Goal: Transaction & Acquisition: Download file/media

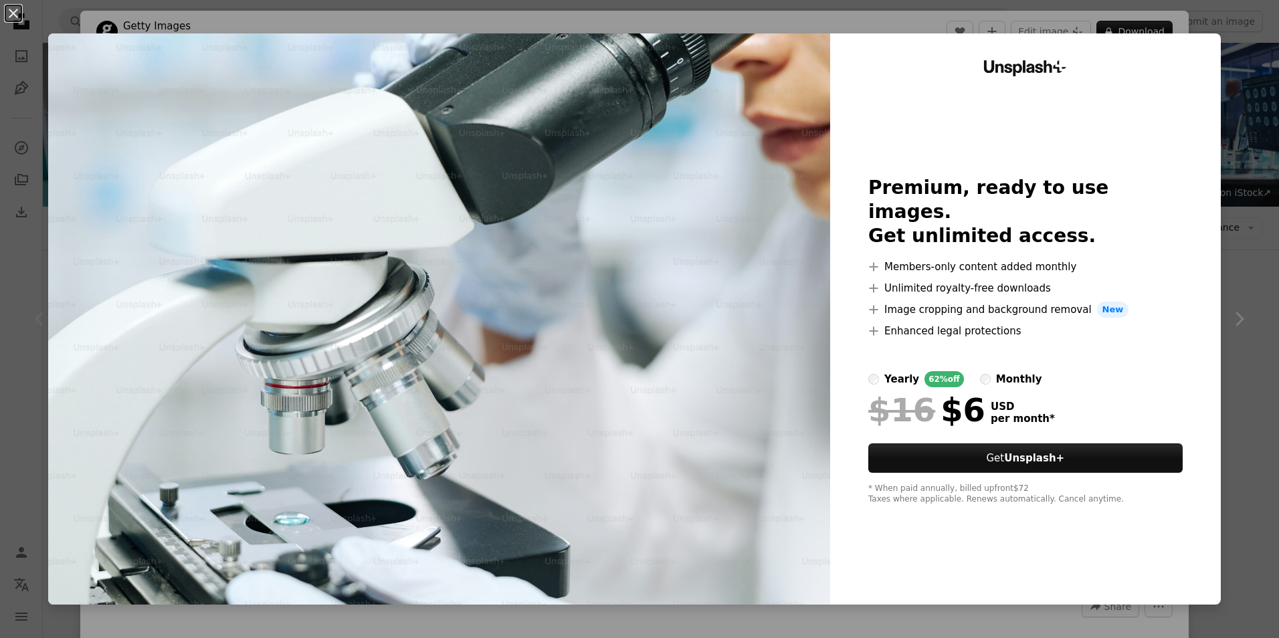
click at [1241, 224] on div "An X shape Unsplash+ Premium, ready to use images. Get unlimited access. A plus…" at bounding box center [639, 319] width 1279 height 638
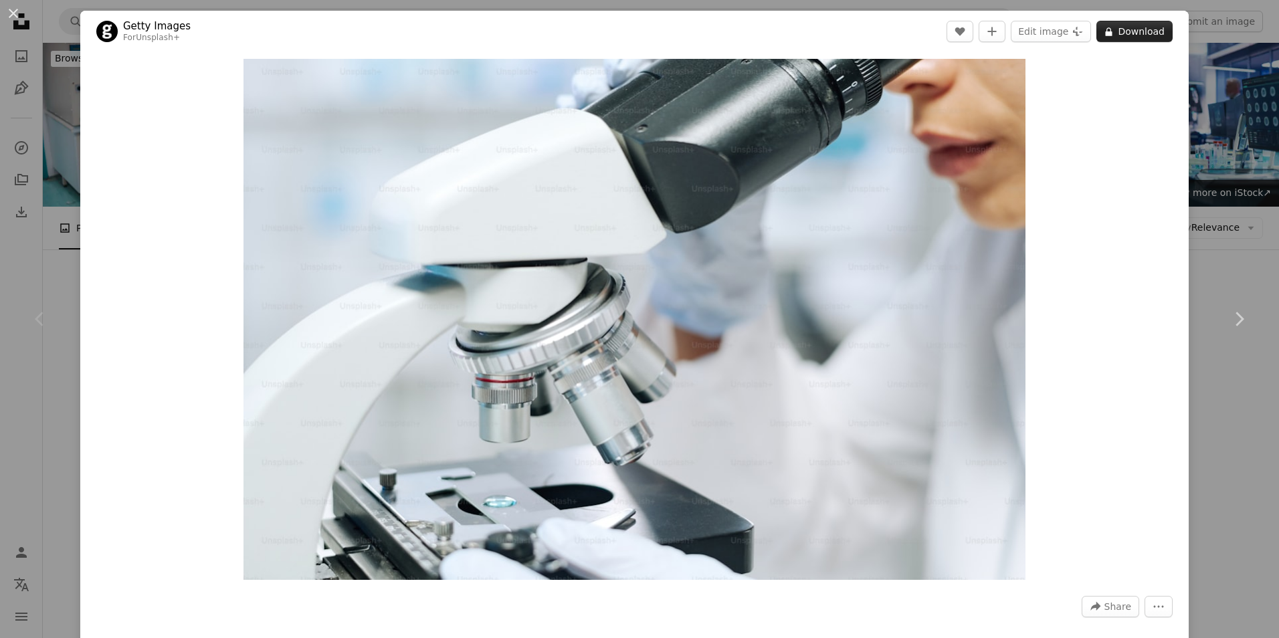
click at [1136, 31] on button "A lock Download" at bounding box center [1135, 31] width 76 height 21
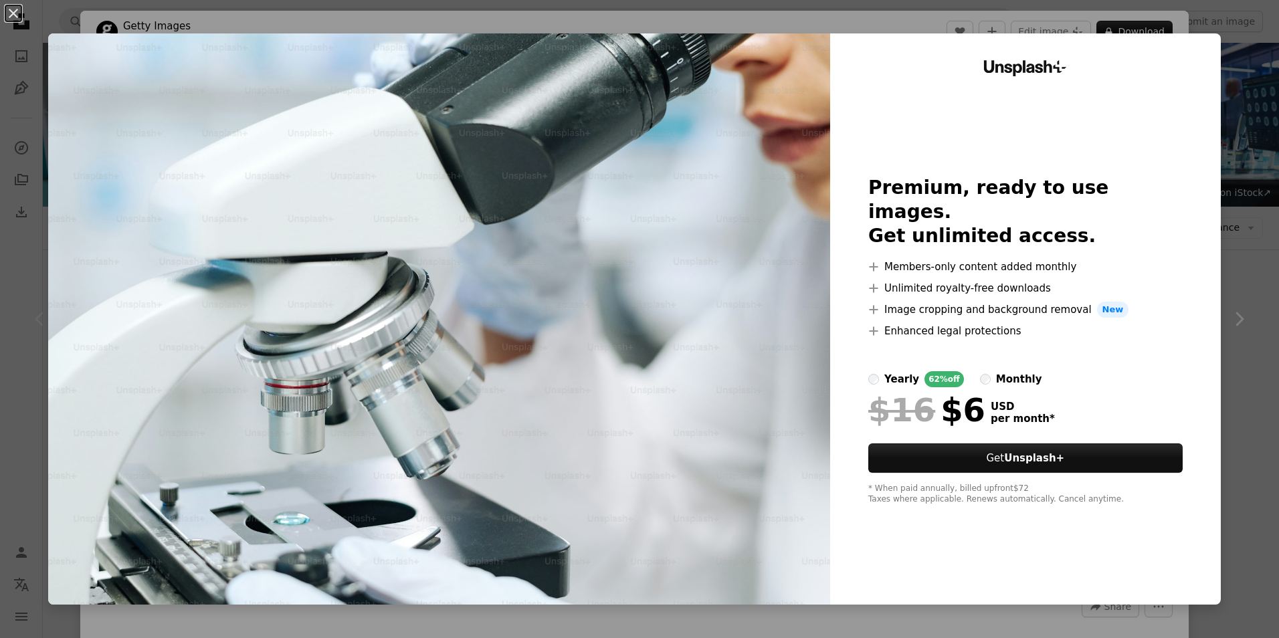
click at [1261, 161] on div "An X shape Unsplash+ Premium, ready to use images. Get unlimited access. A plus…" at bounding box center [639, 319] width 1279 height 638
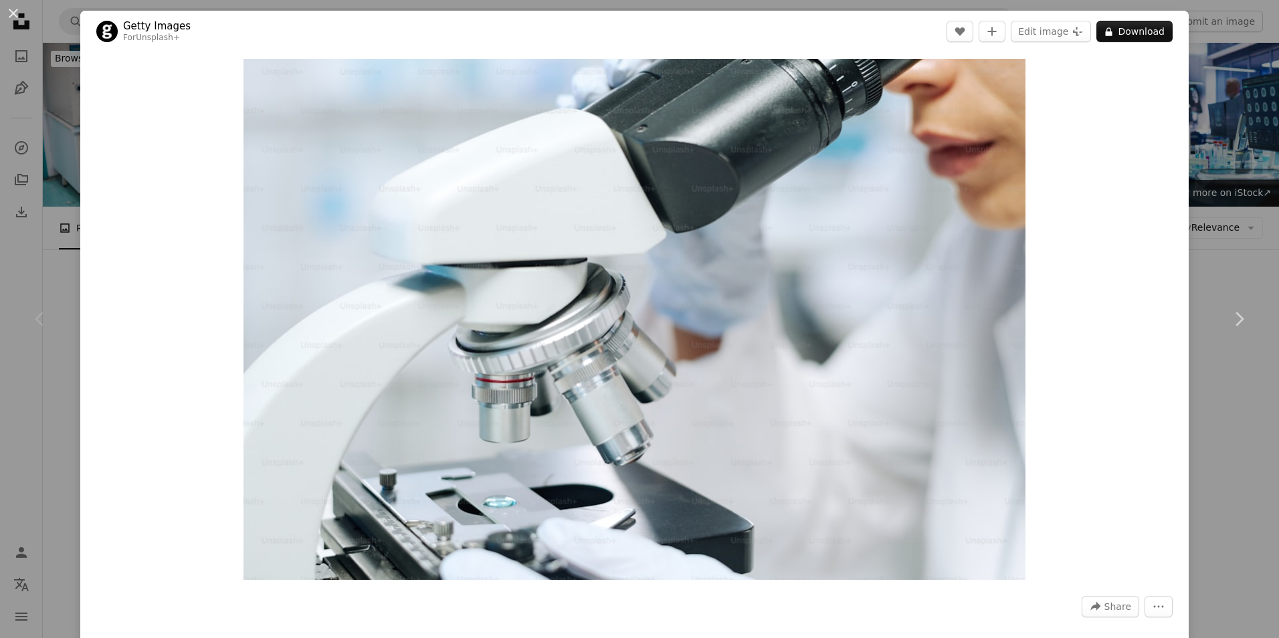
click at [1248, 157] on div "An X shape Chevron left Chevron right Getty Images For Unsplash+ A heart A plus…" at bounding box center [639, 319] width 1279 height 638
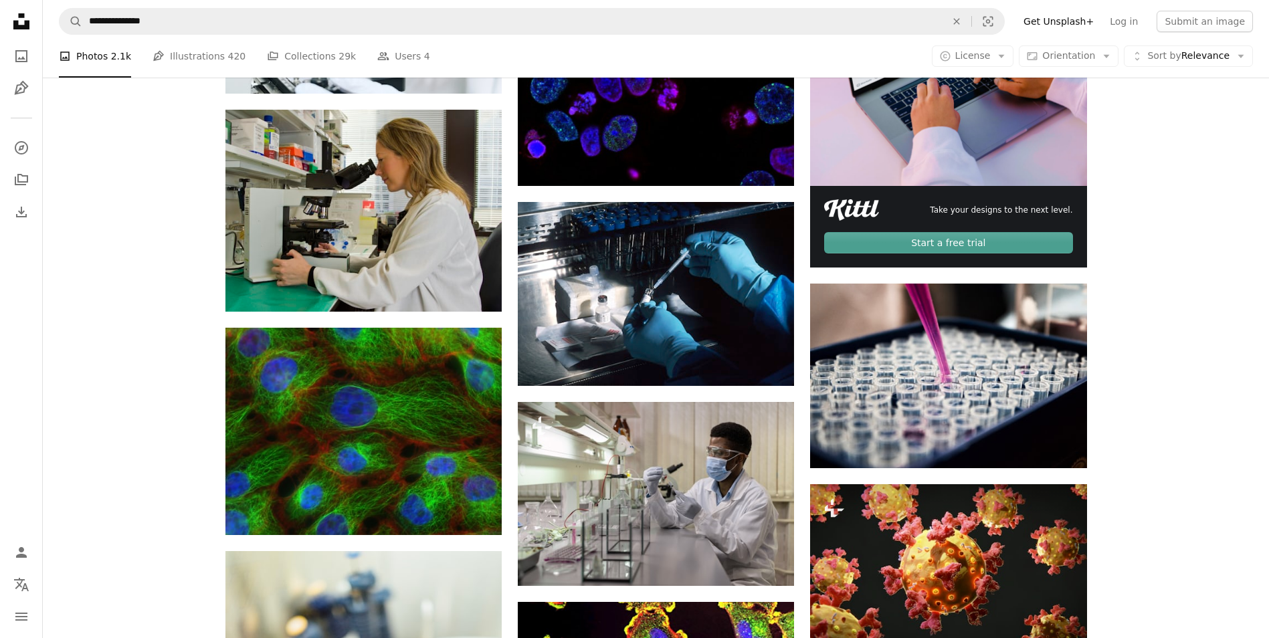
scroll to position [468, 0]
